Goal: Task Accomplishment & Management: Use online tool/utility

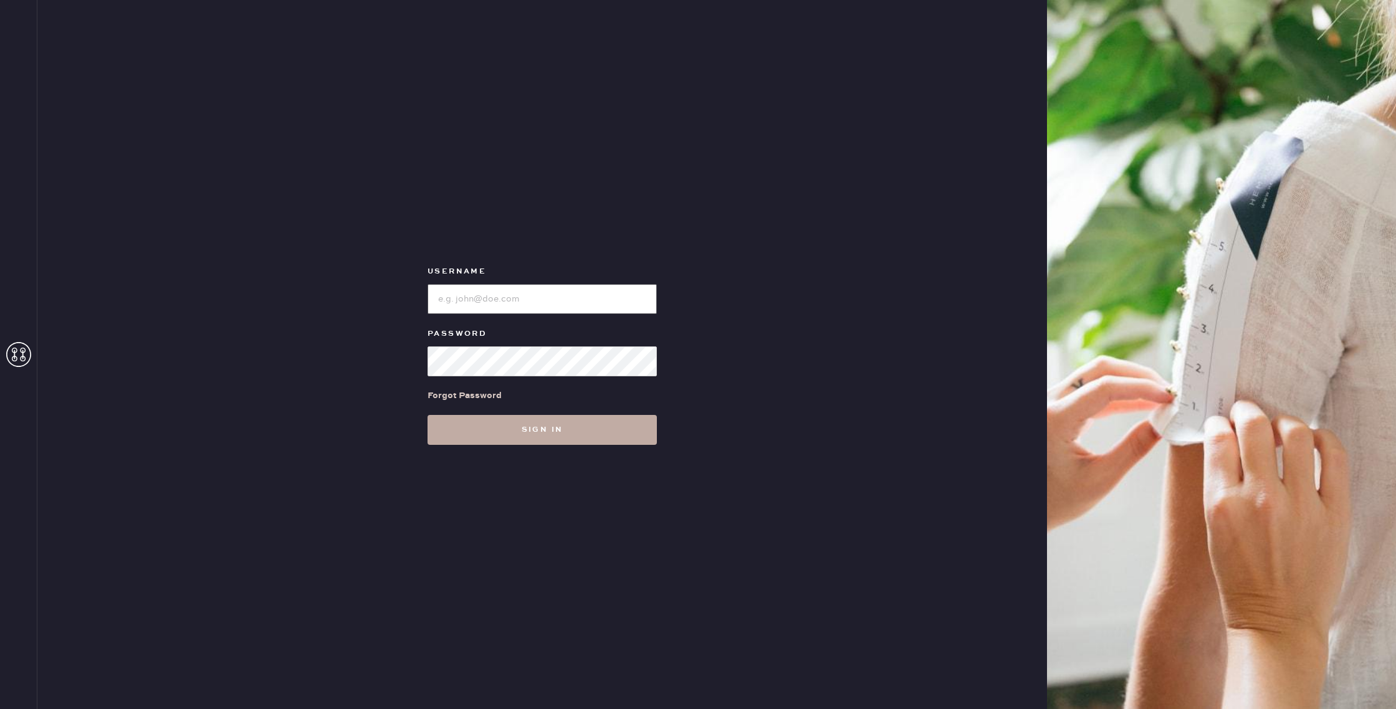
type input "reformationnorthpark"
click at [611, 439] on button "Sign in" at bounding box center [542, 430] width 229 height 30
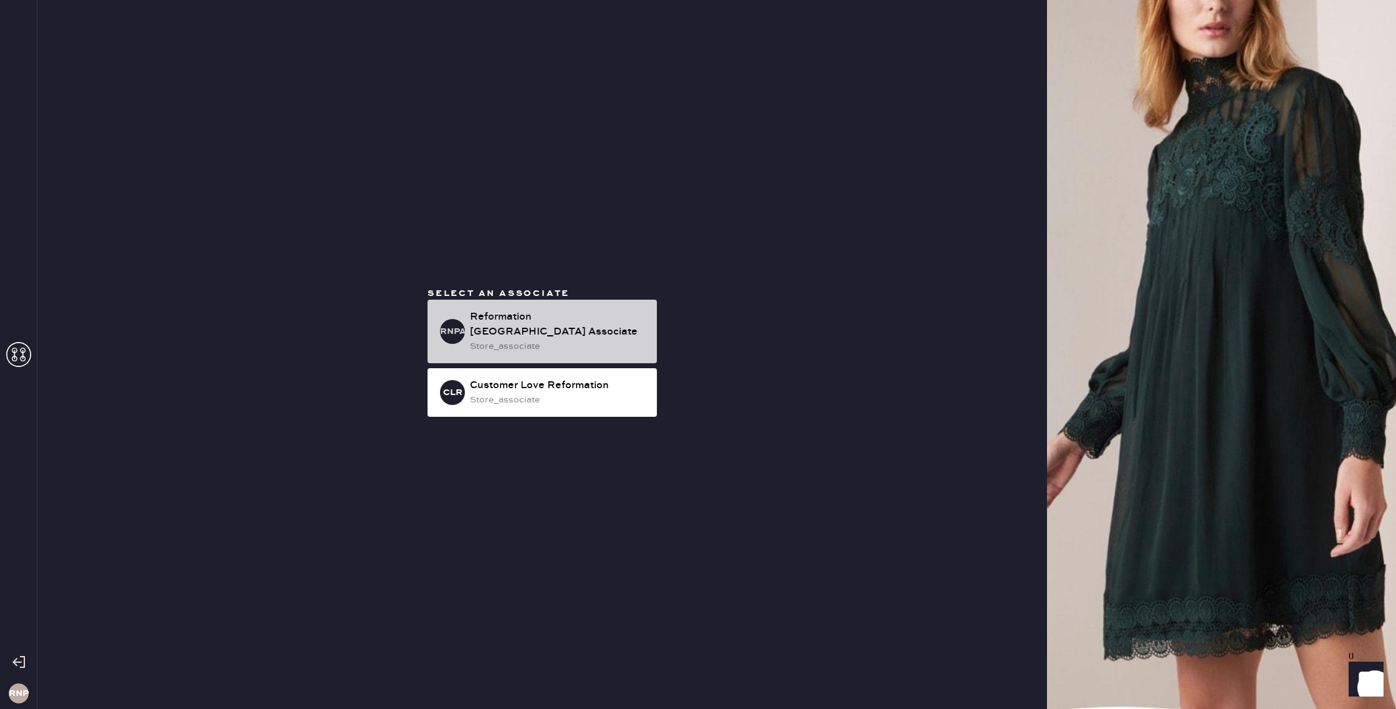
click at [533, 340] on div "store_associate" at bounding box center [558, 347] width 177 height 14
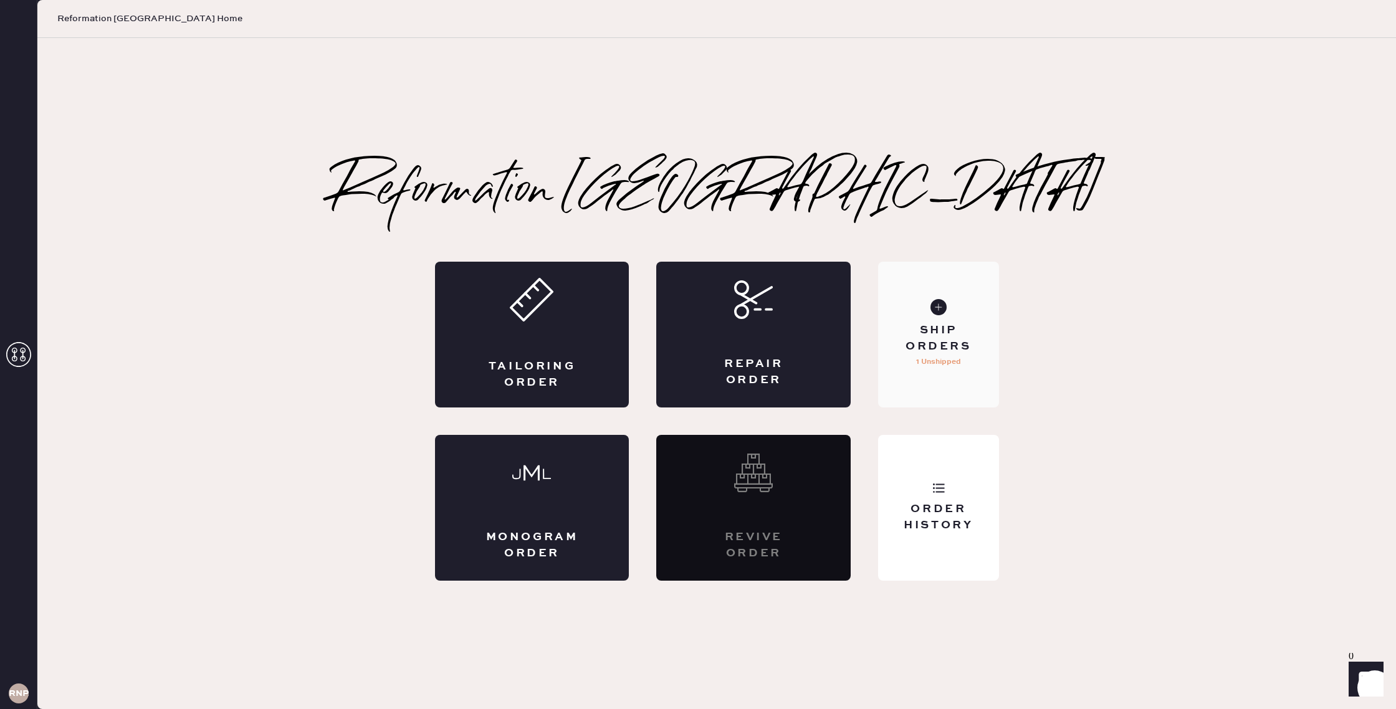
click at [890, 315] on div "Ship Orders 1 Unshipped" at bounding box center [938, 335] width 120 height 146
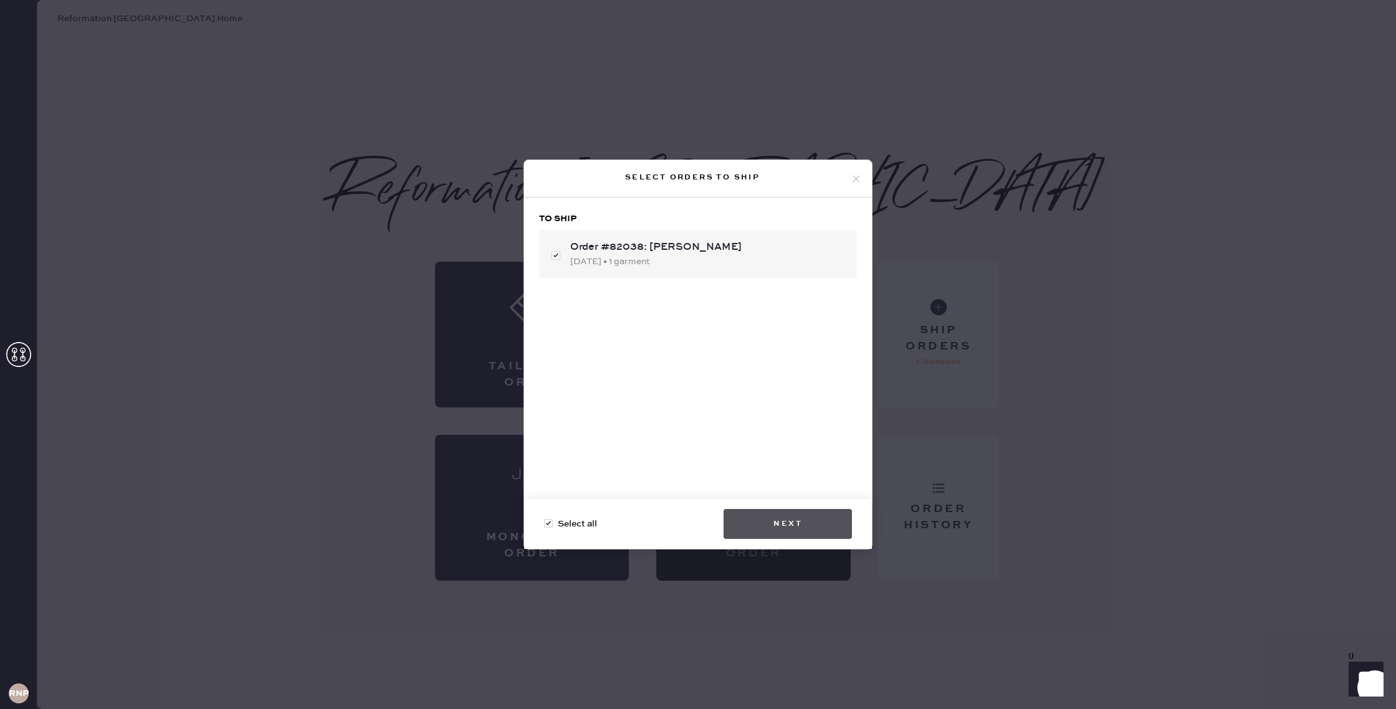
click at [803, 529] on button "Next" at bounding box center [788, 524] width 128 height 30
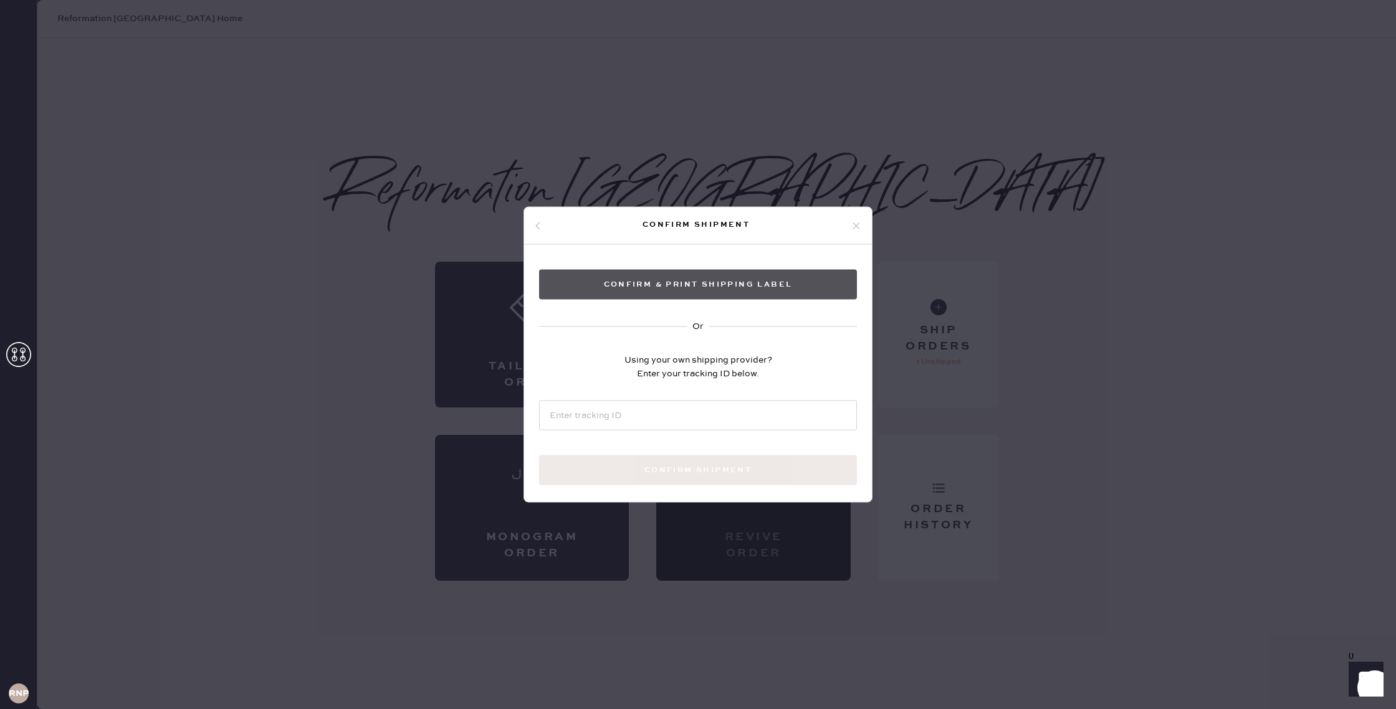
click at [712, 280] on button "Confirm & Print shipping label" at bounding box center [698, 285] width 318 height 30
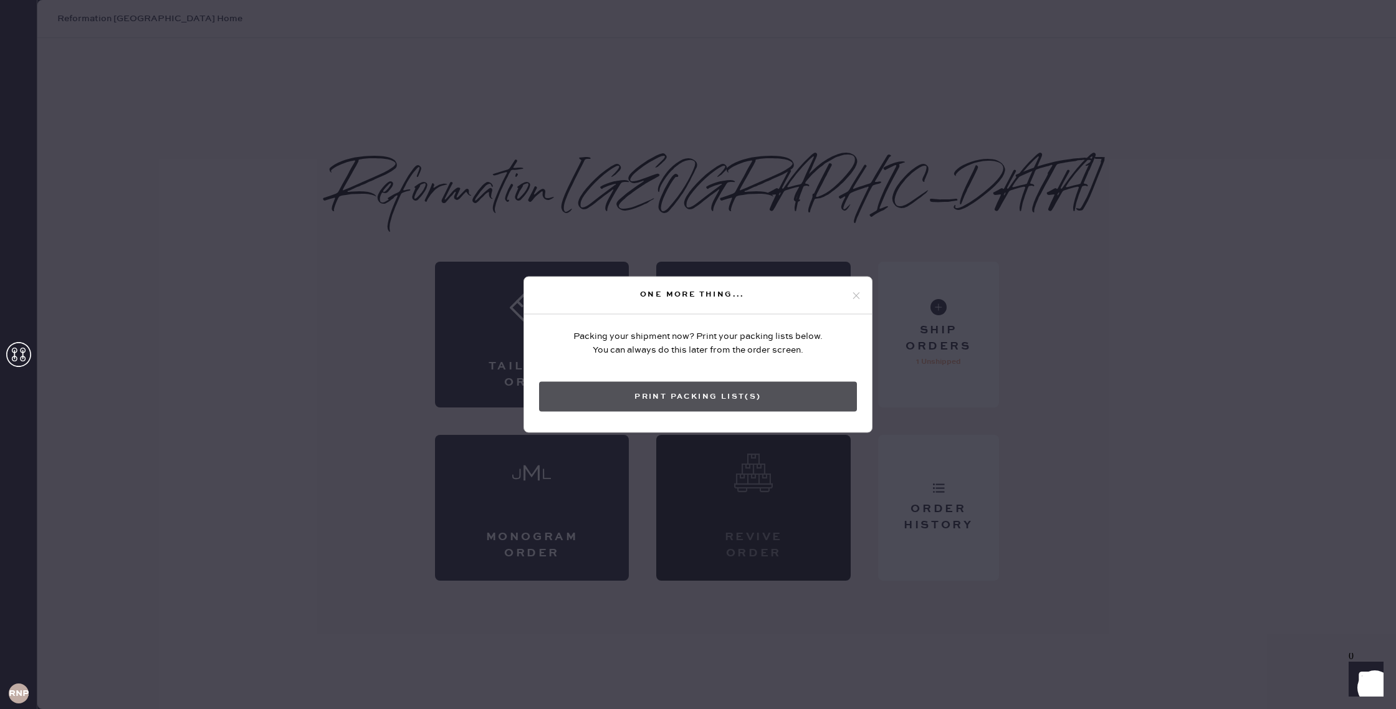
click at [659, 389] on button "Print Packing List(s)" at bounding box center [698, 397] width 318 height 30
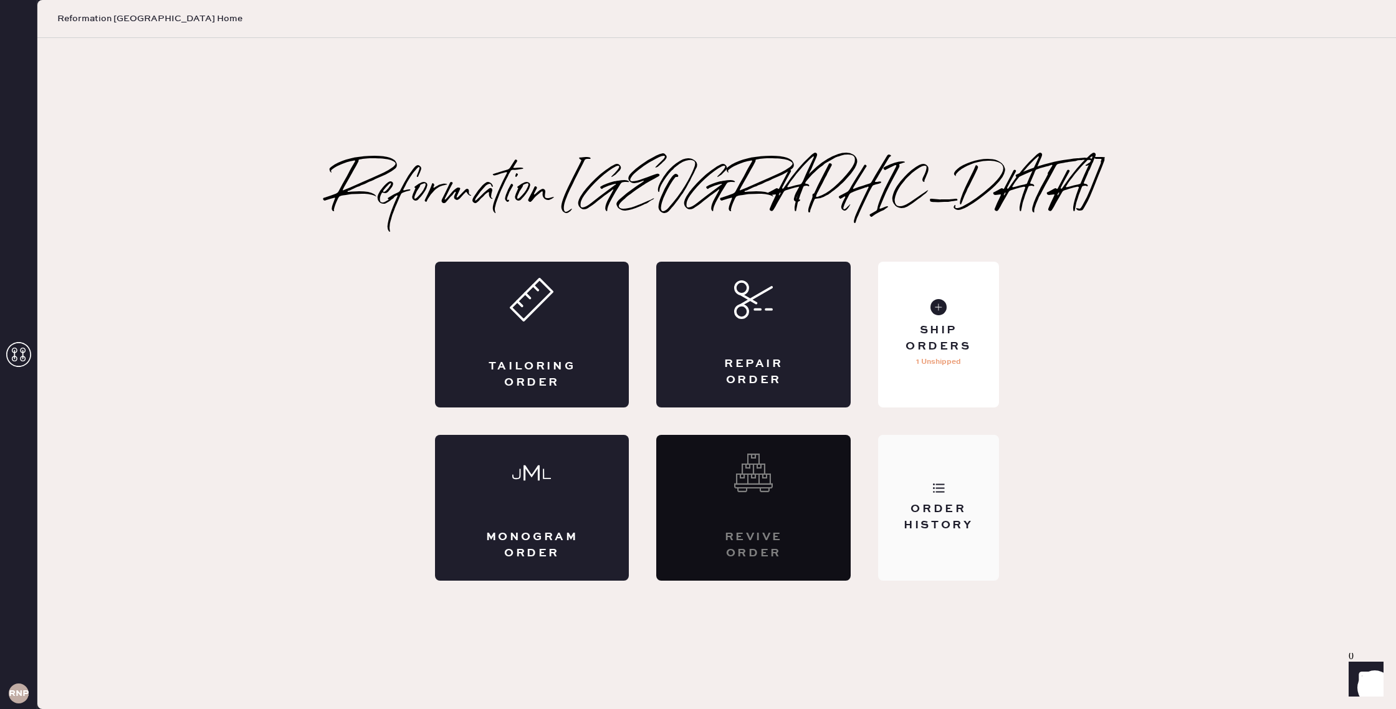
click at [952, 502] on div "Order History" at bounding box center [938, 517] width 100 height 31
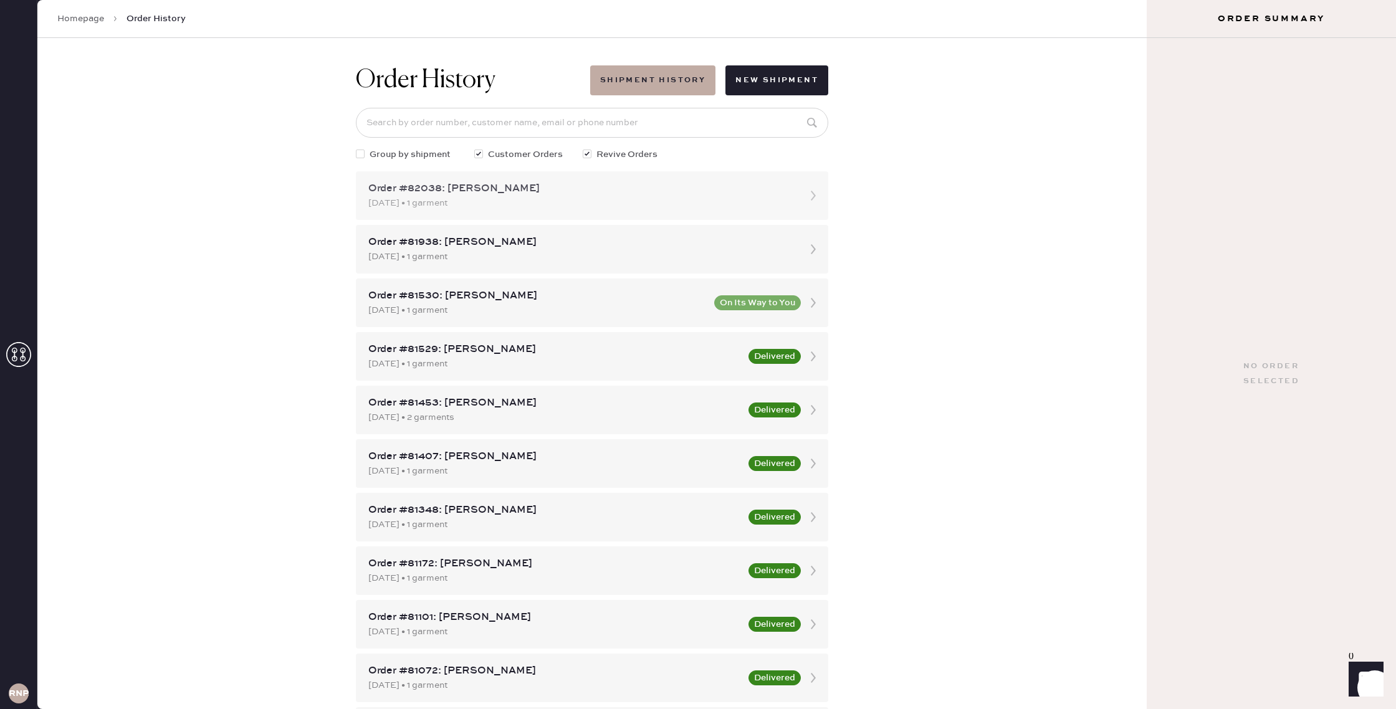
click at [680, 171] on div "Order #82038: [PERSON_NAME] [DATE] • 1 garment" at bounding box center [592, 195] width 472 height 49
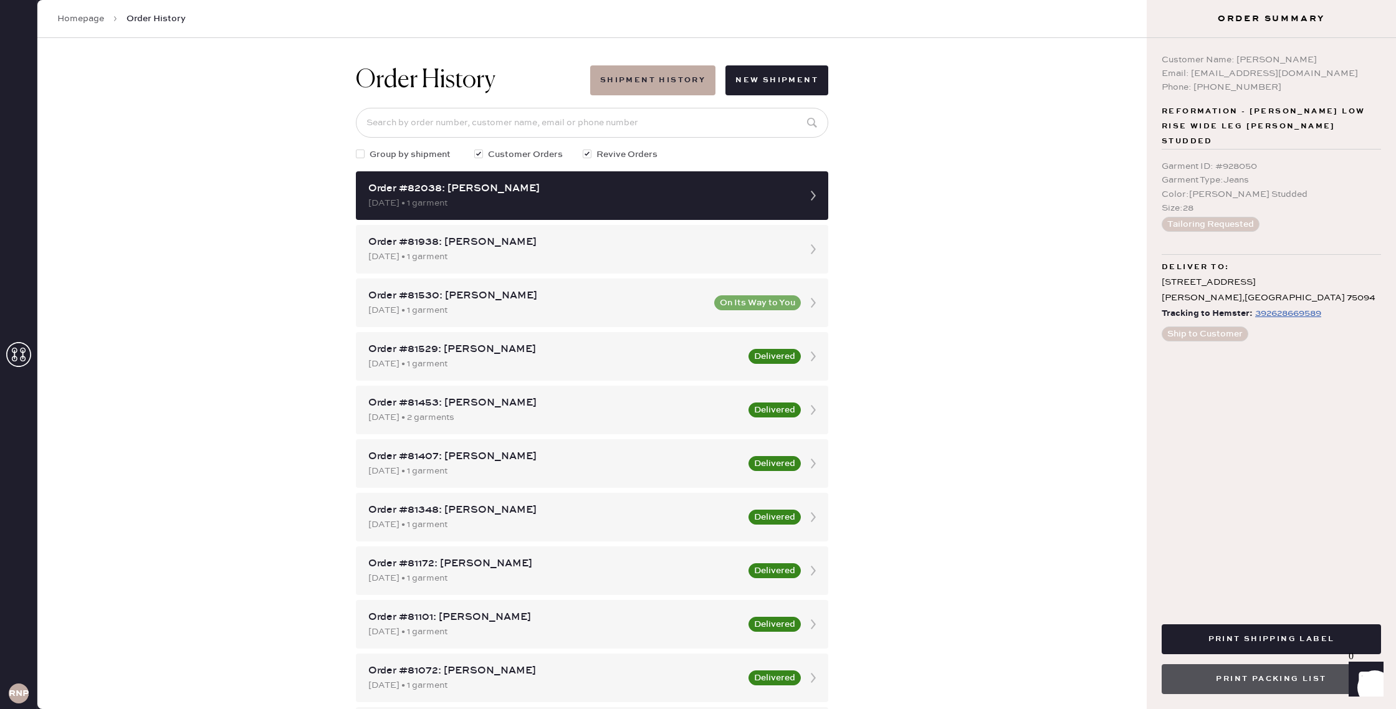
click at [1277, 681] on button "Print Packing List" at bounding box center [1271, 679] width 219 height 30
click at [1224, 674] on button "Print Packing List" at bounding box center [1271, 679] width 219 height 30
click at [1285, 669] on button "Print Packing List" at bounding box center [1271, 679] width 219 height 30
